Goal: Task Accomplishment & Management: Use online tool/utility

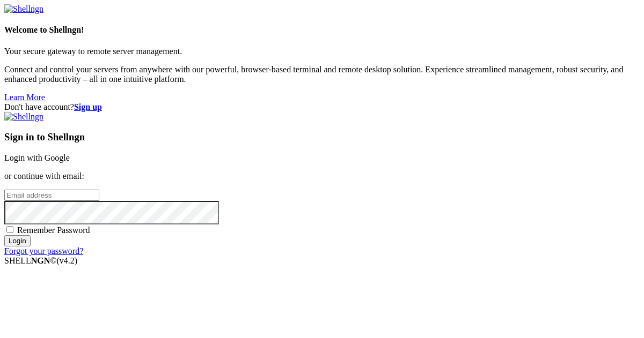
click at [99, 190] on input "email" at bounding box center [51, 195] width 95 height 11
click at [4, 190] on protonpass-control-7912 at bounding box center [4, 194] width 0 height 9
type input "[EMAIL_ADDRESS][DOMAIN_NAME]"
click at [31, 247] on input "Login" at bounding box center [17, 240] width 26 height 11
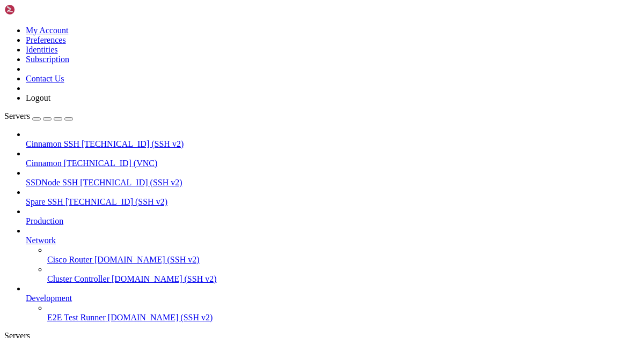
click at [63, 197] on span "Spare SSH" at bounding box center [45, 201] width 38 height 9
click at [78, 178] on span "SSDNode SSH" at bounding box center [52, 182] width 52 height 9
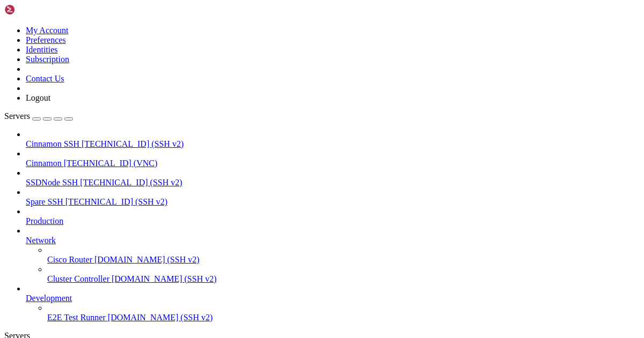
click at [78, 178] on span "SSDNode SSH" at bounding box center [52, 182] width 52 height 9
click at [62, 159] on span "Cinnamon" at bounding box center [44, 163] width 36 height 9
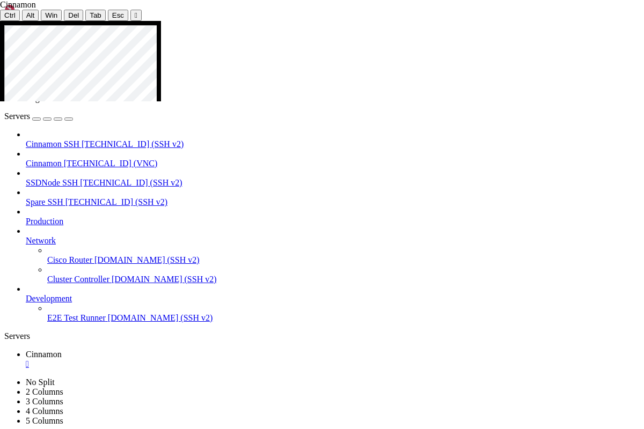
drag, startPoint x: 323, startPoint y: 288, endPoint x: 351, endPoint y: 299, distance: 30.1
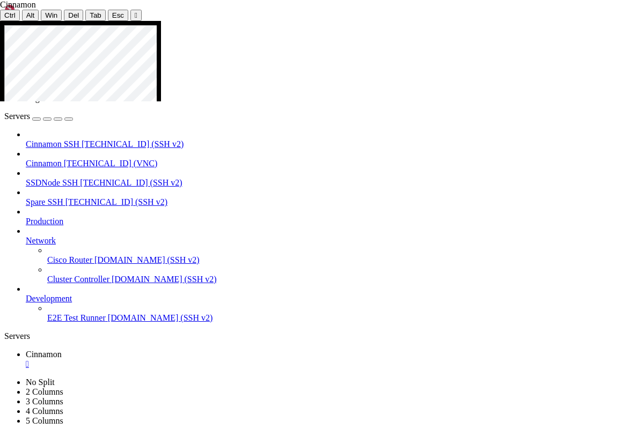
drag, startPoint x: 321, startPoint y: 290, endPoint x: 357, endPoint y: 300, distance: 38.0
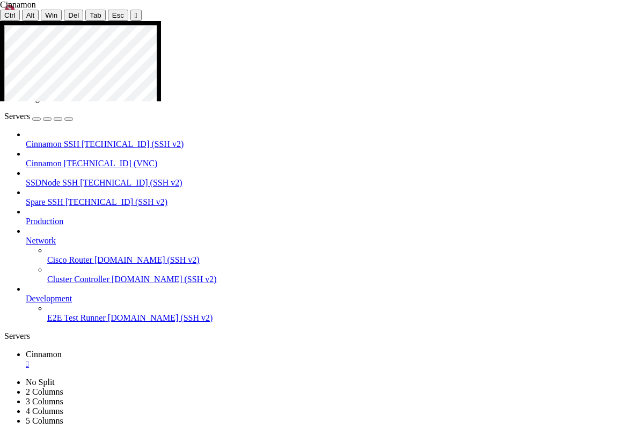
drag, startPoint x: 4, startPoint y: 275, endPoint x: 171, endPoint y: 314, distance: 172.0
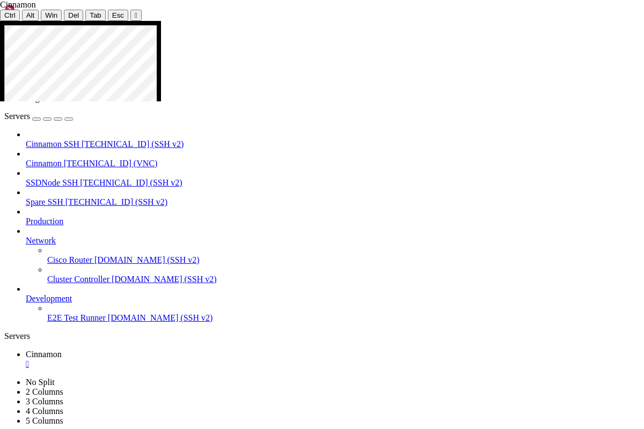
drag, startPoint x: 4, startPoint y: 122, endPoint x: 146, endPoint y: 401, distance: 313.0
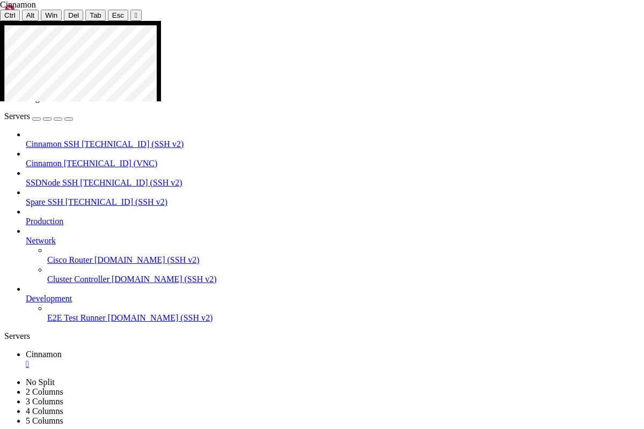
drag, startPoint x: 321, startPoint y: 289, endPoint x: 380, endPoint y: 333, distance: 74.0
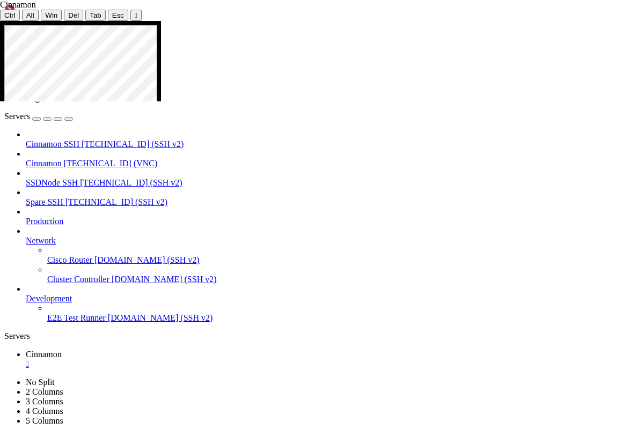
drag, startPoint x: 2, startPoint y: 402, endPoint x: 69, endPoint y: 403, distance: 67.0
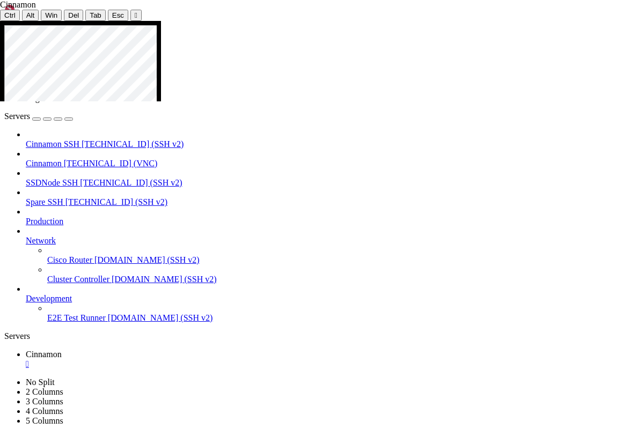
drag, startPoint x: 4, startPoint y: 401, endPoint x: 342, endPoint y: 410, distance: 338.0
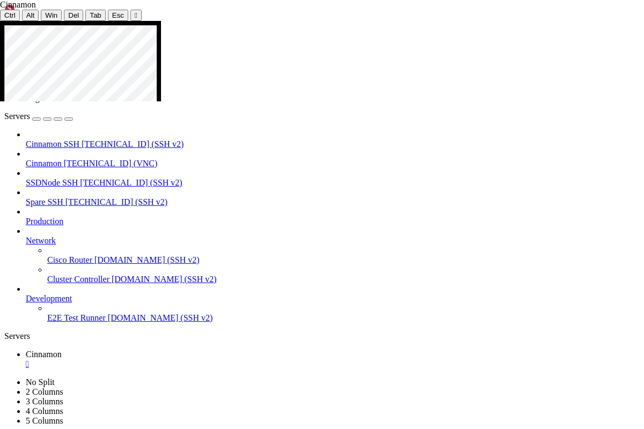
drag, startPoint x: 49, startPoint y: 224, endPoint x: 273, endPoint y: 419, distance: 297.2
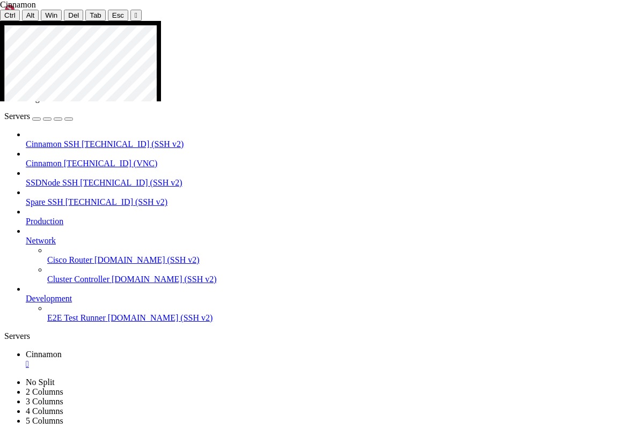
drag, startPoint x: 299, startPoint y: 217, endPoint x: 371, endPoint y: 225, distance: 72.3
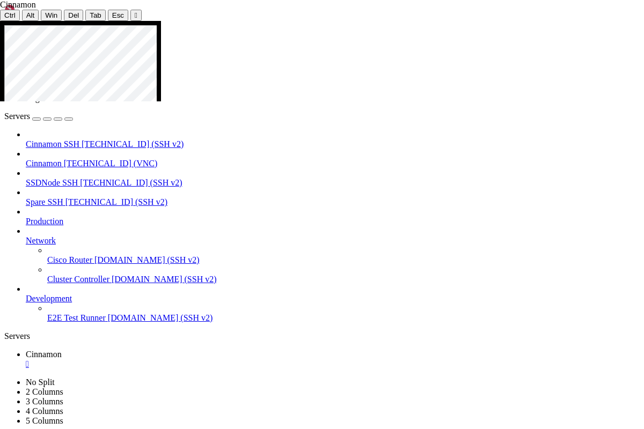
drag, startPoint x: 328, startPoint y: 218, endPoint x: 440, endPoint y: 221, distance: 112.1
drag, startPoint x: 328, startPoint y: 206, endPoint x: 412, endPoint y: 209, distance: 83.7
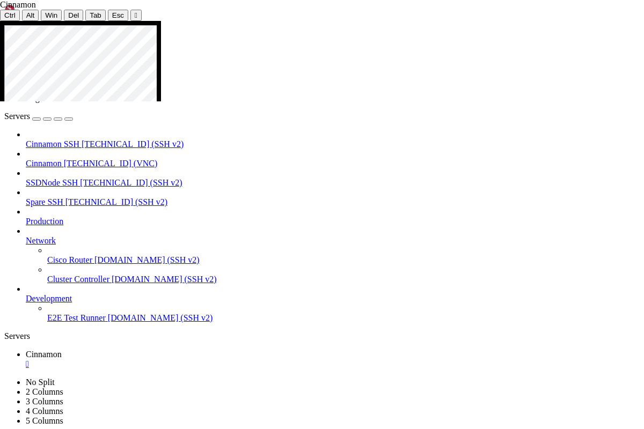
drag, startPoint x: 329, startPoint y: 207, endPoint x: 408, endPoint y: 210, distance: 78.9
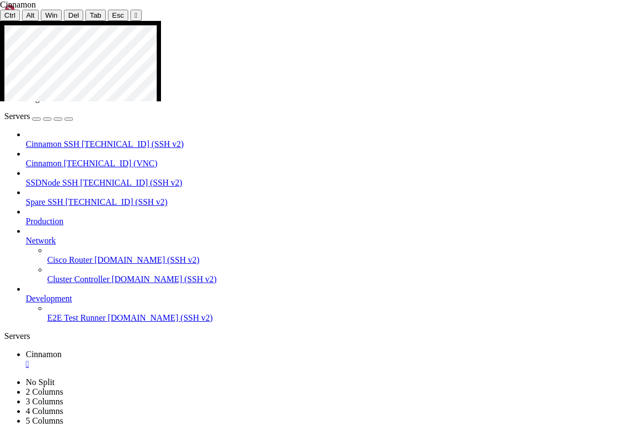
drag, startPoint x: 329, startPoint y: 287, endPoint x: 398, endPoint y: 300, distance: 70.3
drag, startPoint x: 329, startPoint y: 287, endPoint x: 396, endPoint y: 301, distance: 68.9
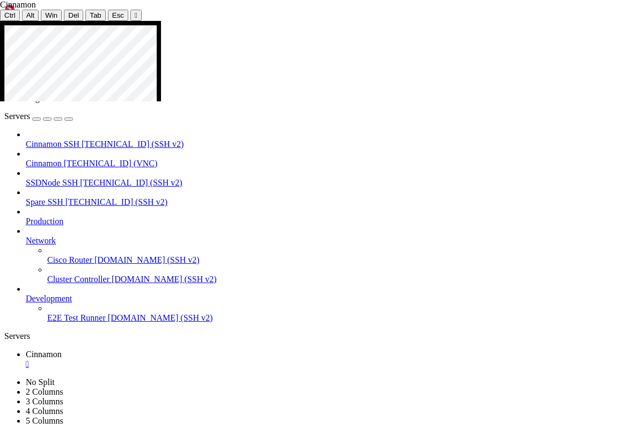
drag, startPoint x: 328, startPoint y: 290, endPoint x: 399, endPoint y: 301, distance: 71.2
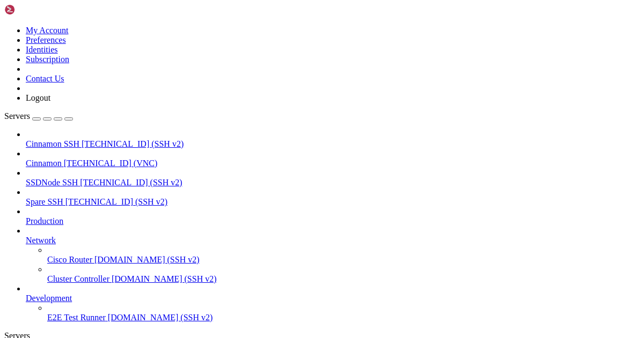
click at [62, 159] on span "Cinnamon" at bounding box center [44, 163] width 36 height 9
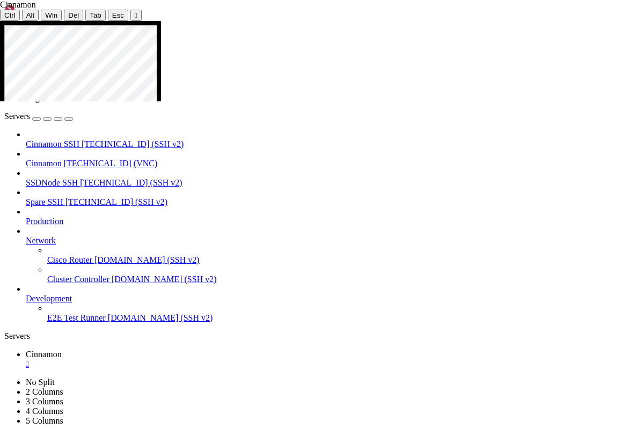
drag, startPoint x: 49, startPoint y: 160, endPoint x: 273, endPoint y: 419, distance: 341.8
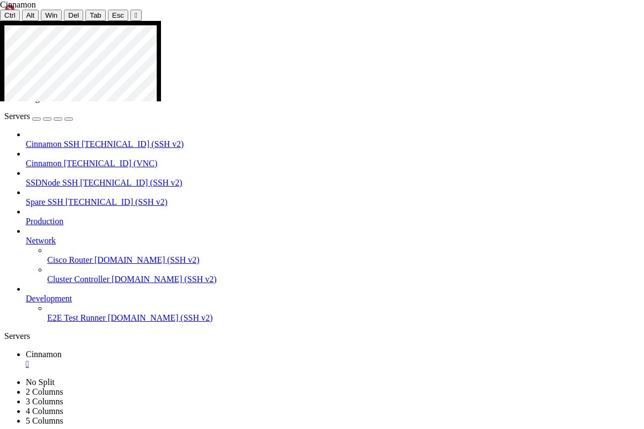
drag, startPoint x: 287, startPoint y: 175, endPoint x: 343, endPoint y: 175, distance: 55.2
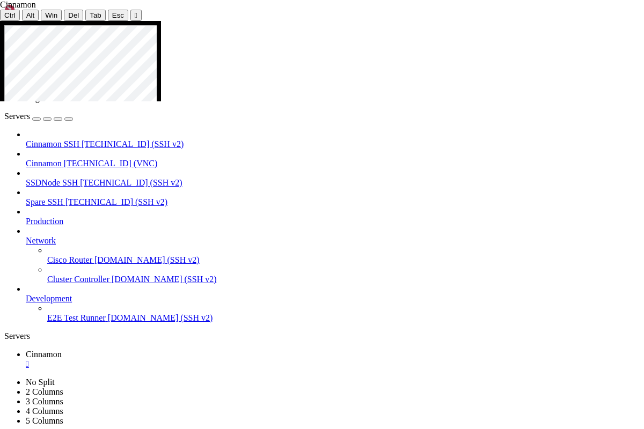
drag, startPoint x: 288, startPoint y: 174, endPoint x: 343, endPoint y: 175, distance: 55.2
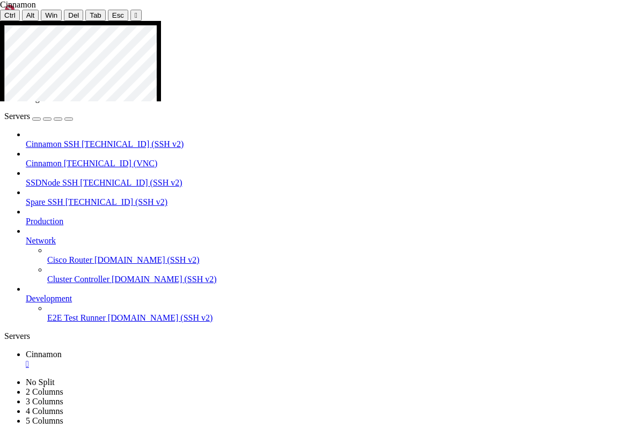
drag, startPoint x: 287, startPoint y: 176, endPoint x: 342, endPoint y: 176, distance: 55.2
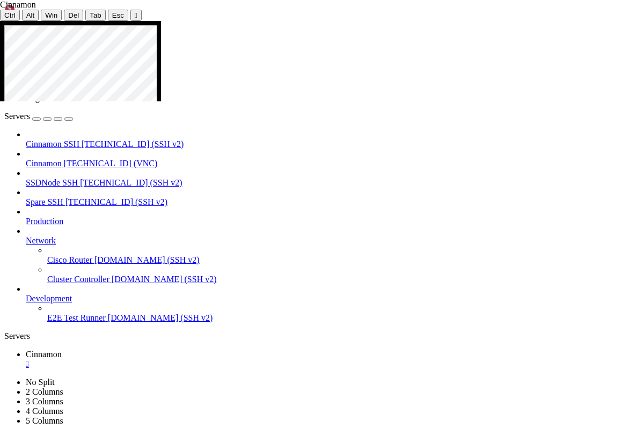
drag, startPoint x: 327, startPoint y: 289, endPoint x: 396, endPoint y: 298, distance: 69.8
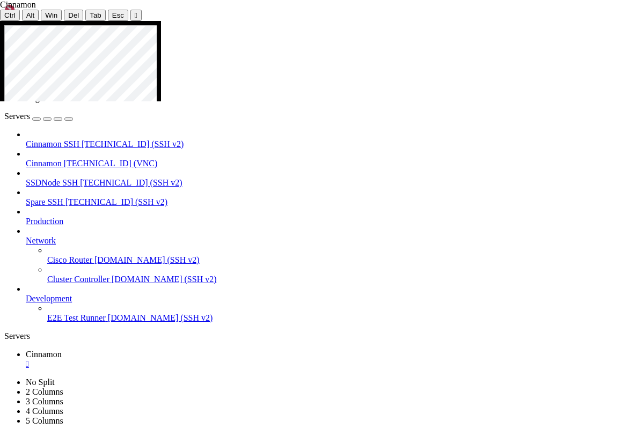
drag, startPoint x: 328, startPoint y: 287, endPoint x: 402, endPoint y: 302, distance: 75.9
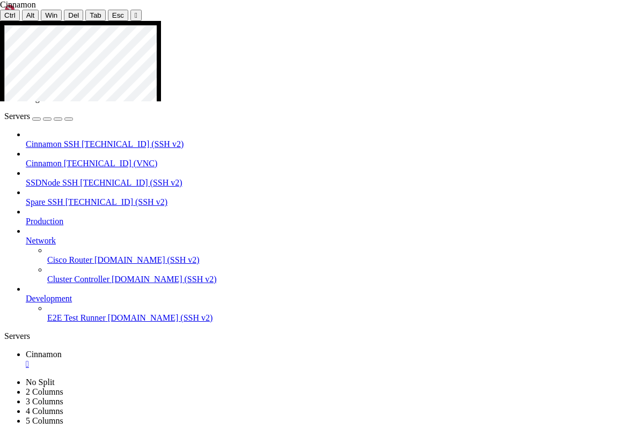
drag, startPoint x: 5, startPoint y: 403, endPoint x: 178, endPoint y: 402, distance: 172.7
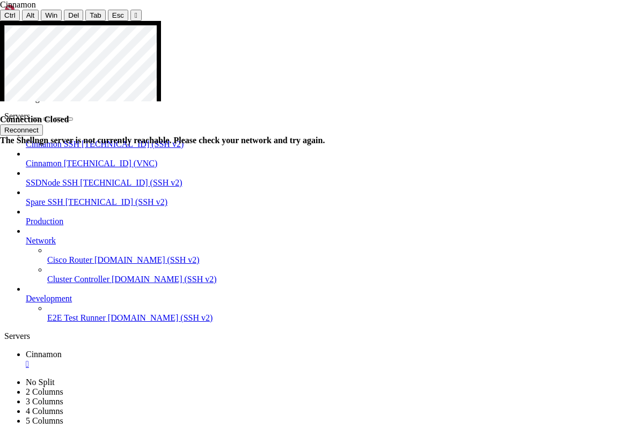
click at [43, 124] on button "Reconnect" at bounding box center [21, 129] width 43 height 11
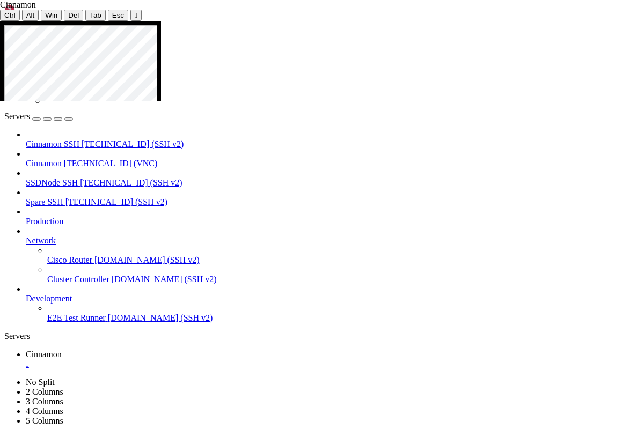
drag, startPoint x: 303, startPoint y: 179, endPoint x: 481, endPoint y: 187, distance: 177.7
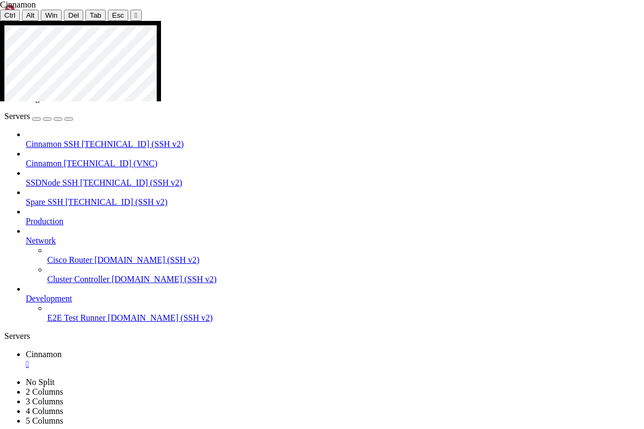
drag, startPoint x: 304, startPoint y: 177, endPoint x: 481, endPoint y: 189, distance: 177.4
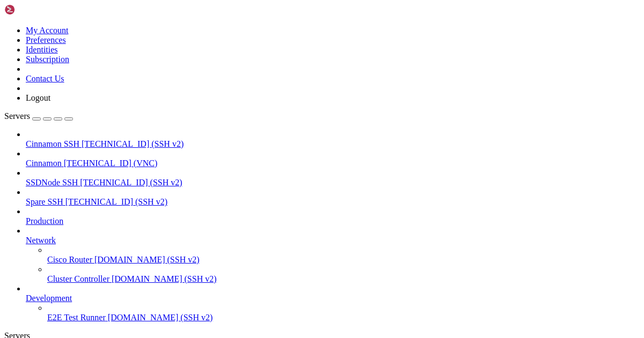
click at [111, 159] on span "[TECHNICAL_ID] (VNC)" at bounding box center [111, 163] width 94 height 9
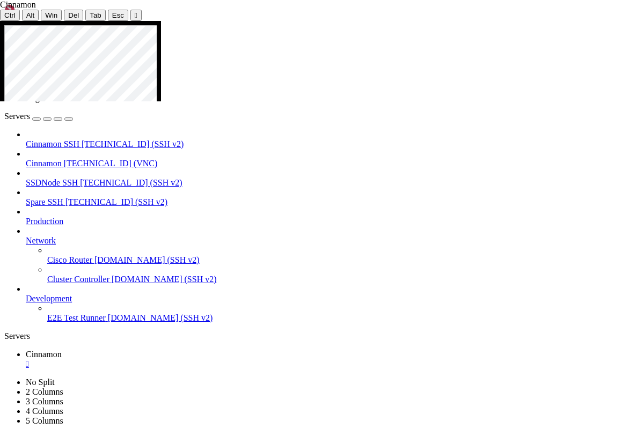
drag, startPoint x: 301, startPoint y: 178, endPoint x: 479, endPoint y: 190, distance: 178.5
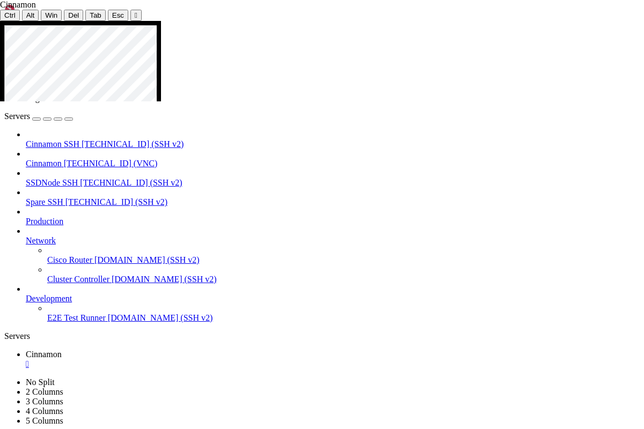
drag, startPoint x: 328, startPoint y: 288, endPoint x: 399, endPoint y: 300, distance: 71.9
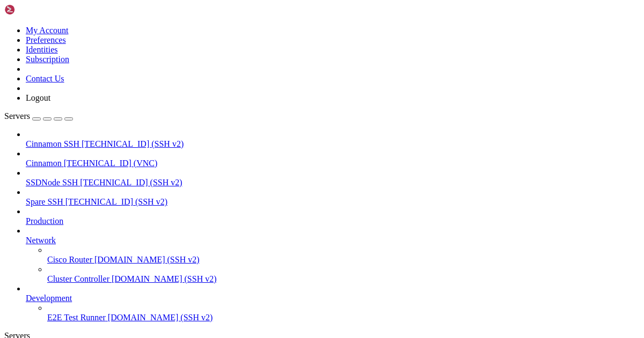
click at [4, 26] on icon at bounding box center [4, 26] width 0 height 0
click at [50, 102] on link "Logout" at bounding box center [38, 97] width 25 height 9
